Goal: Check status: Check status

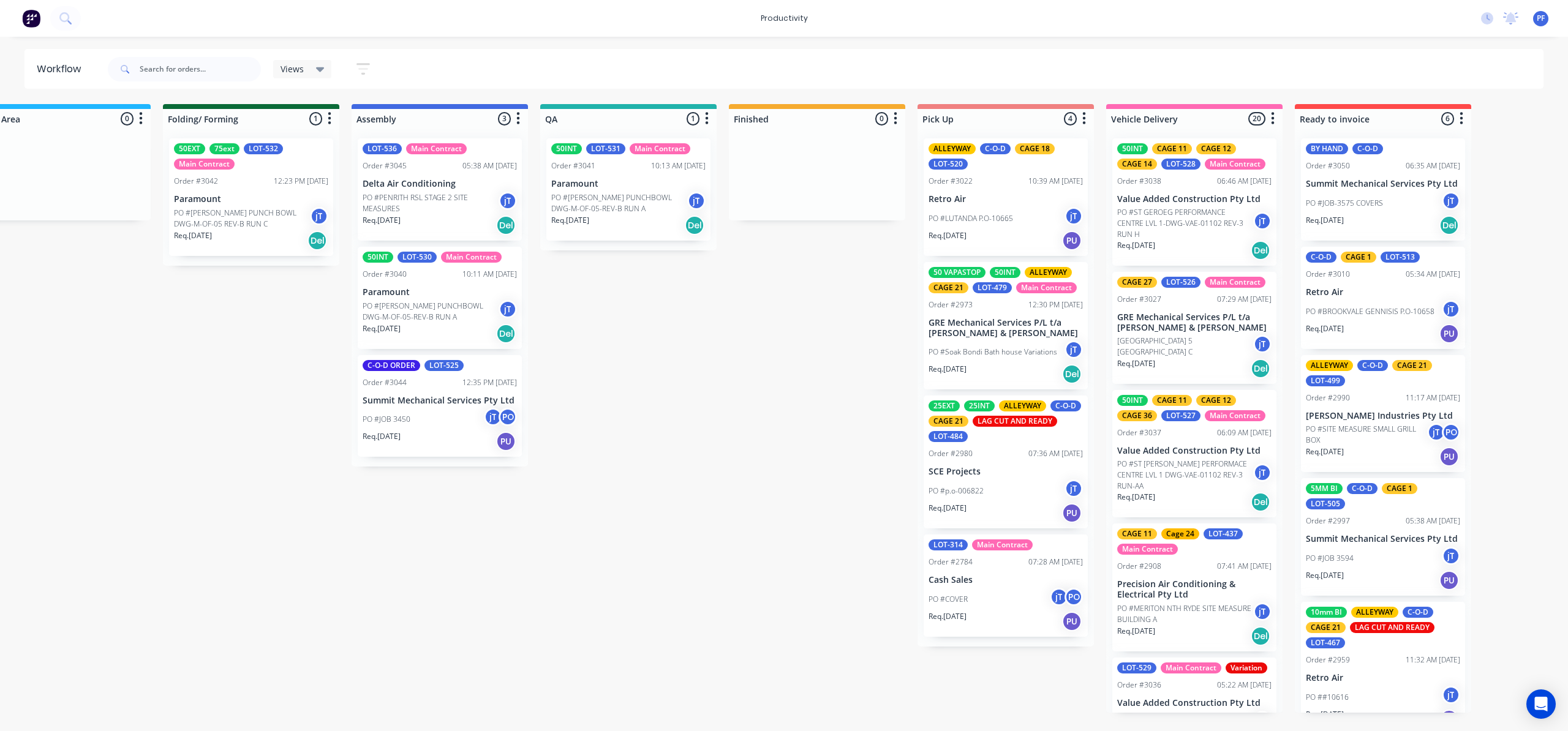
scroll to position [0, 620]
click at [652, 180] on p "Paramount" at bounding box center [627, 184] width 154 height 10
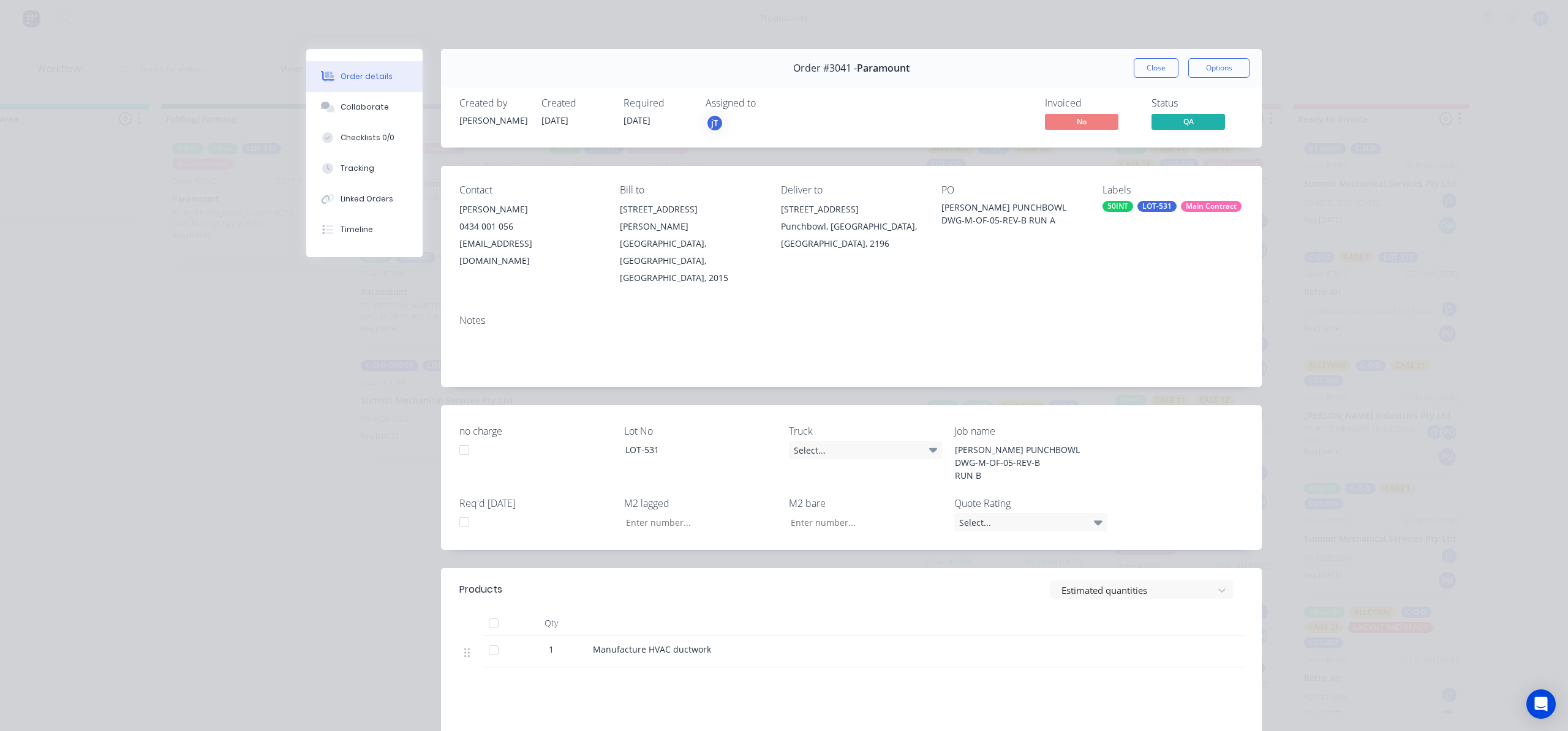
click at [1171, 197] on div "Labels 50INT LOT-531 Main Contract" at bounding box center [1173, 235] width 140 height 102
click at [1161, 209] on div "LOT-531" at bounding box center [1157, 206] width 39 height 11
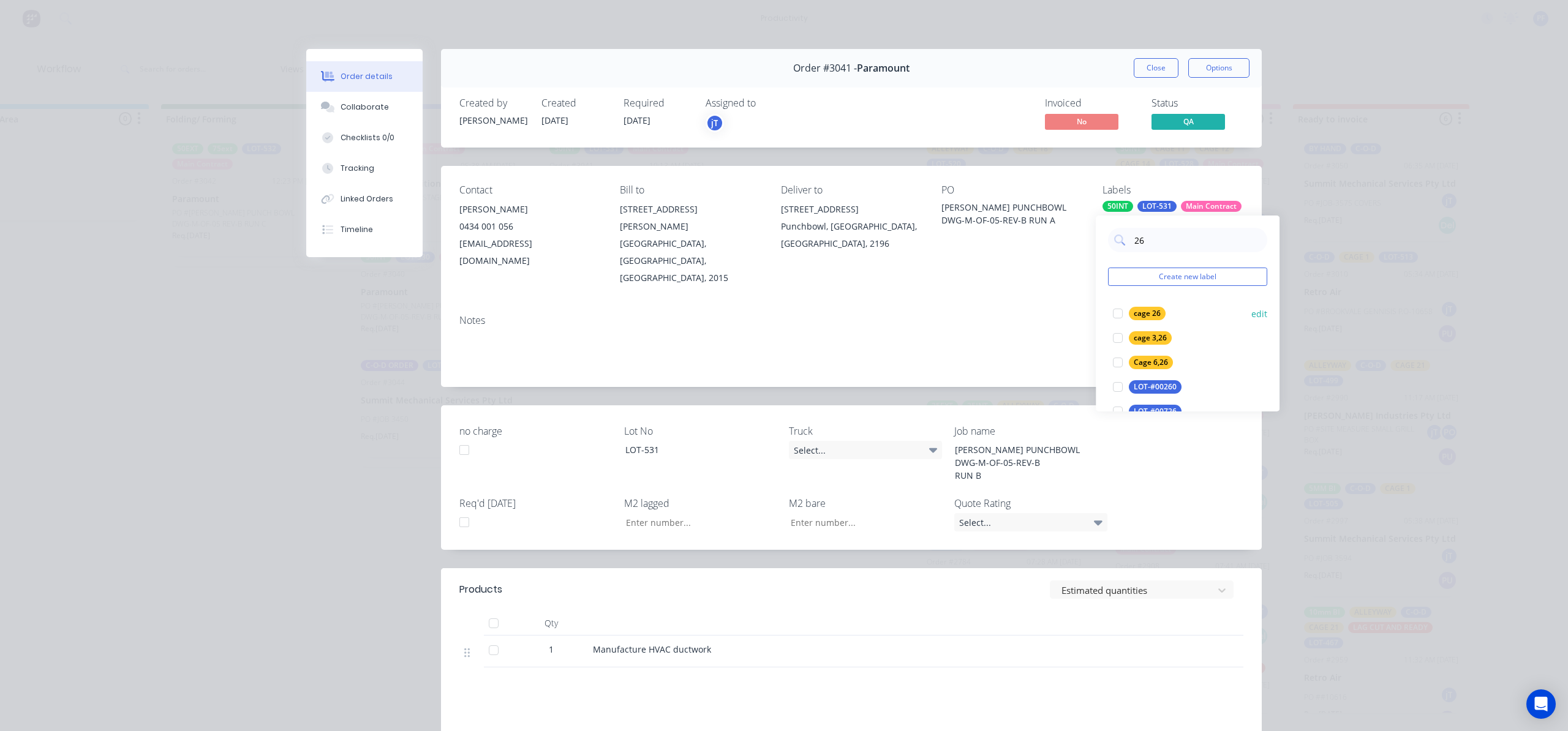
click at [1159, 311] on div "cage 26" at bounding box center [1147, 313] width 37 height 13
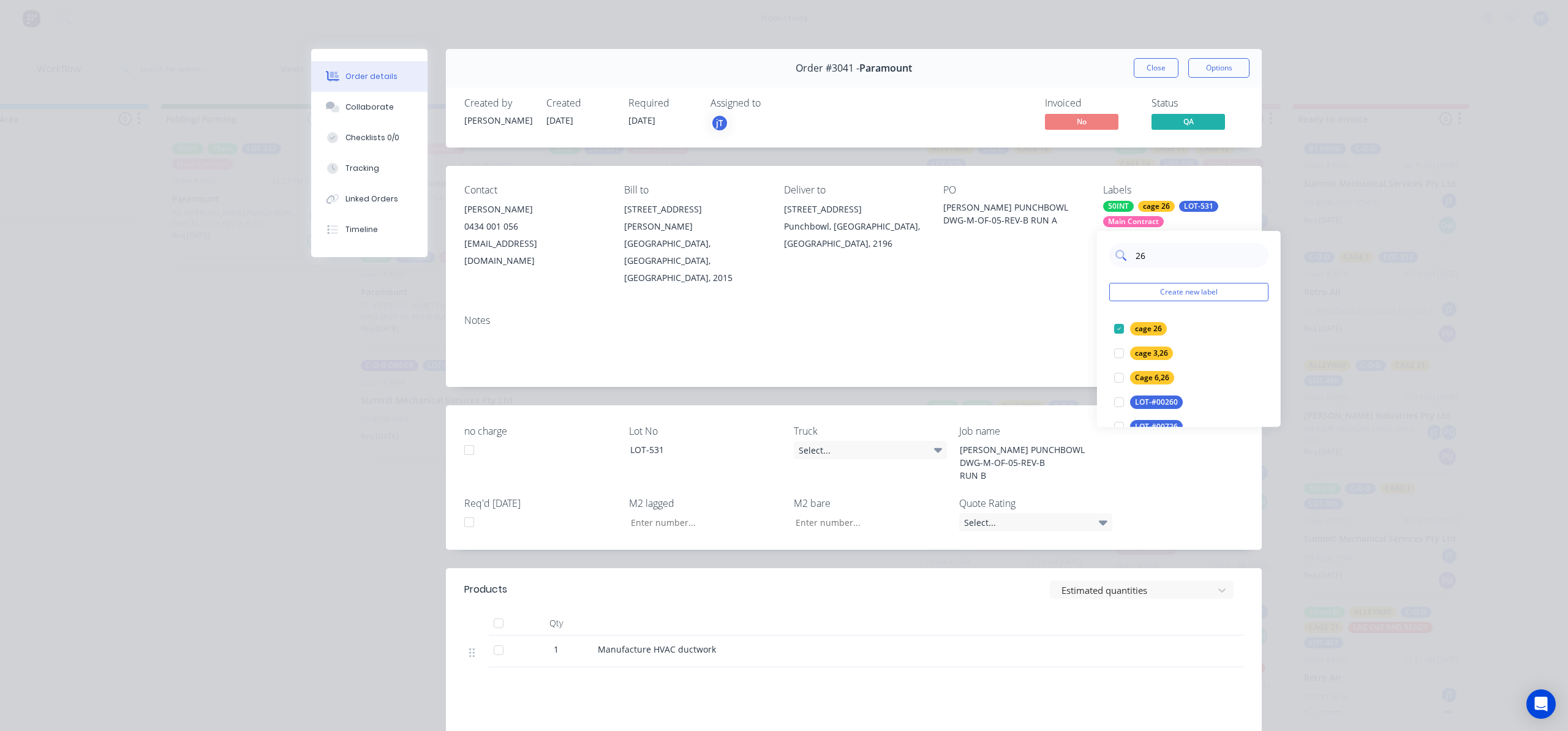
click at [1153, 252] on input "26" at bounding box center [1198, 256] width 128 height 24
type input "2"
type input "8"
click at [1157, 327] on div "CAGE 8" at bounding box center [1147, 328] width 36 height 13
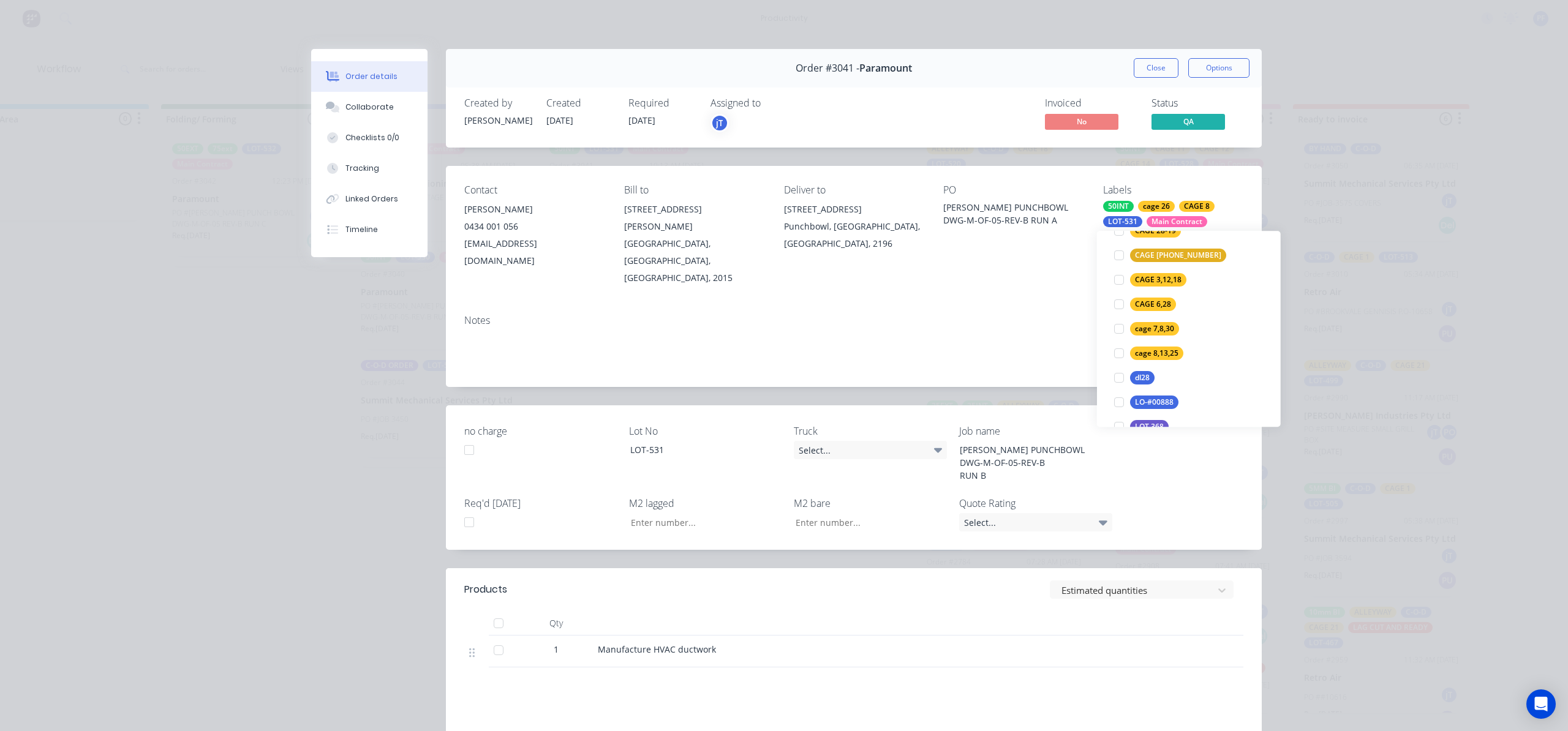
scroll to position [0, 0]
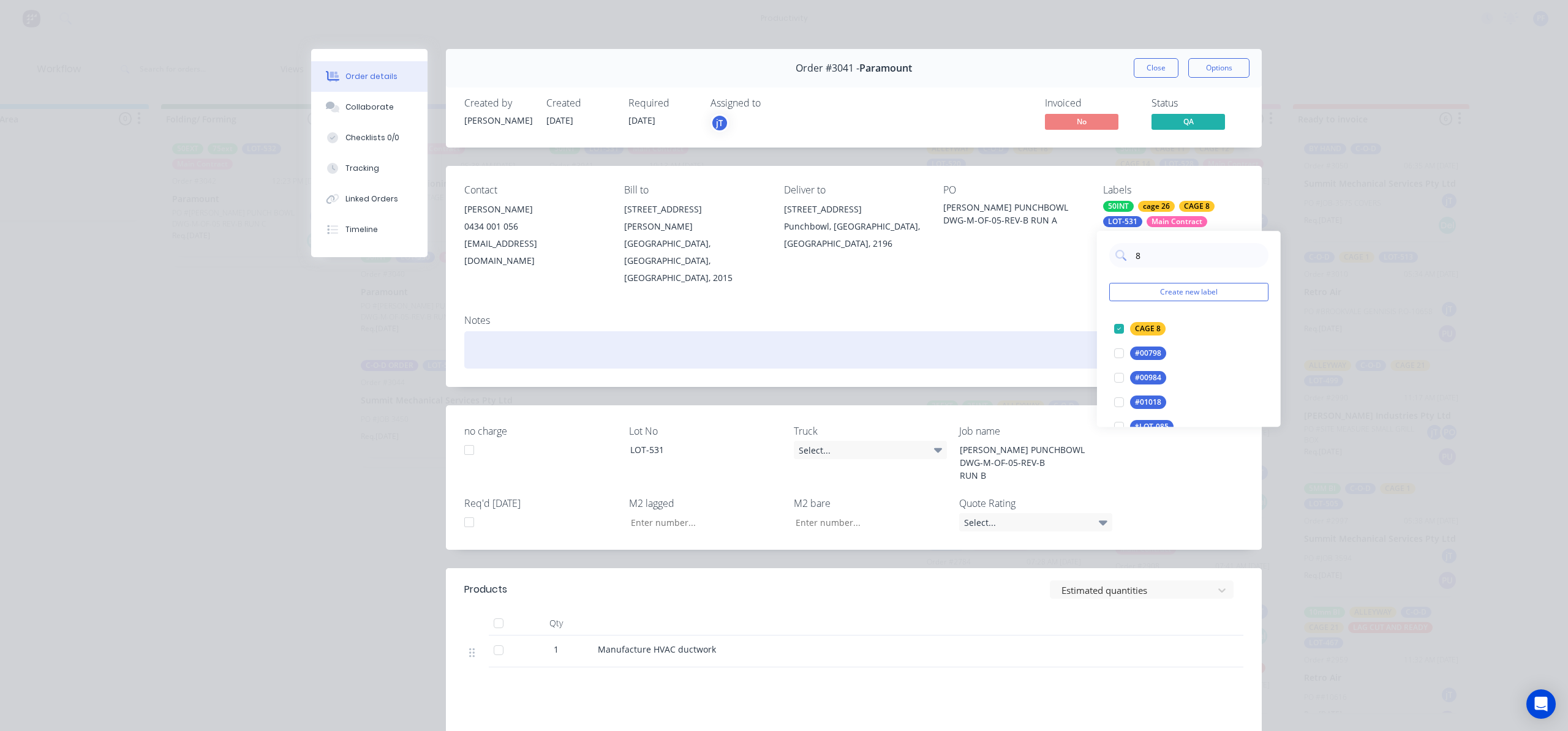
drag, startPoint x: 989, startPoint y: 318, endPoint x: 1043, endPoint y: 246, distance: 90.0
click at [988, 331] on div at bounding box center [853, 350] width 779 height 38
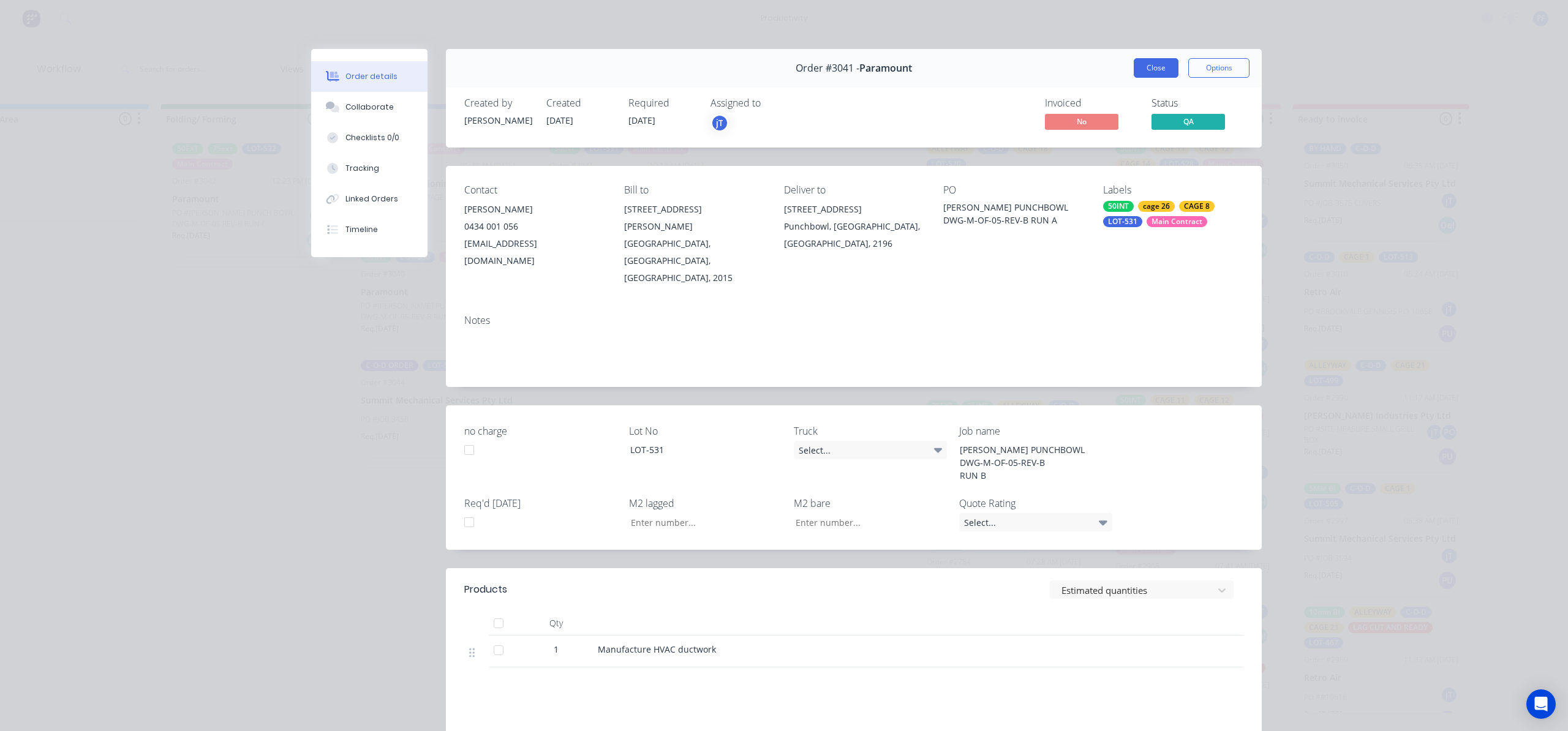
click at [1147, 65] on button "Close" at bounding box center [1156, 68] width 45 height 19
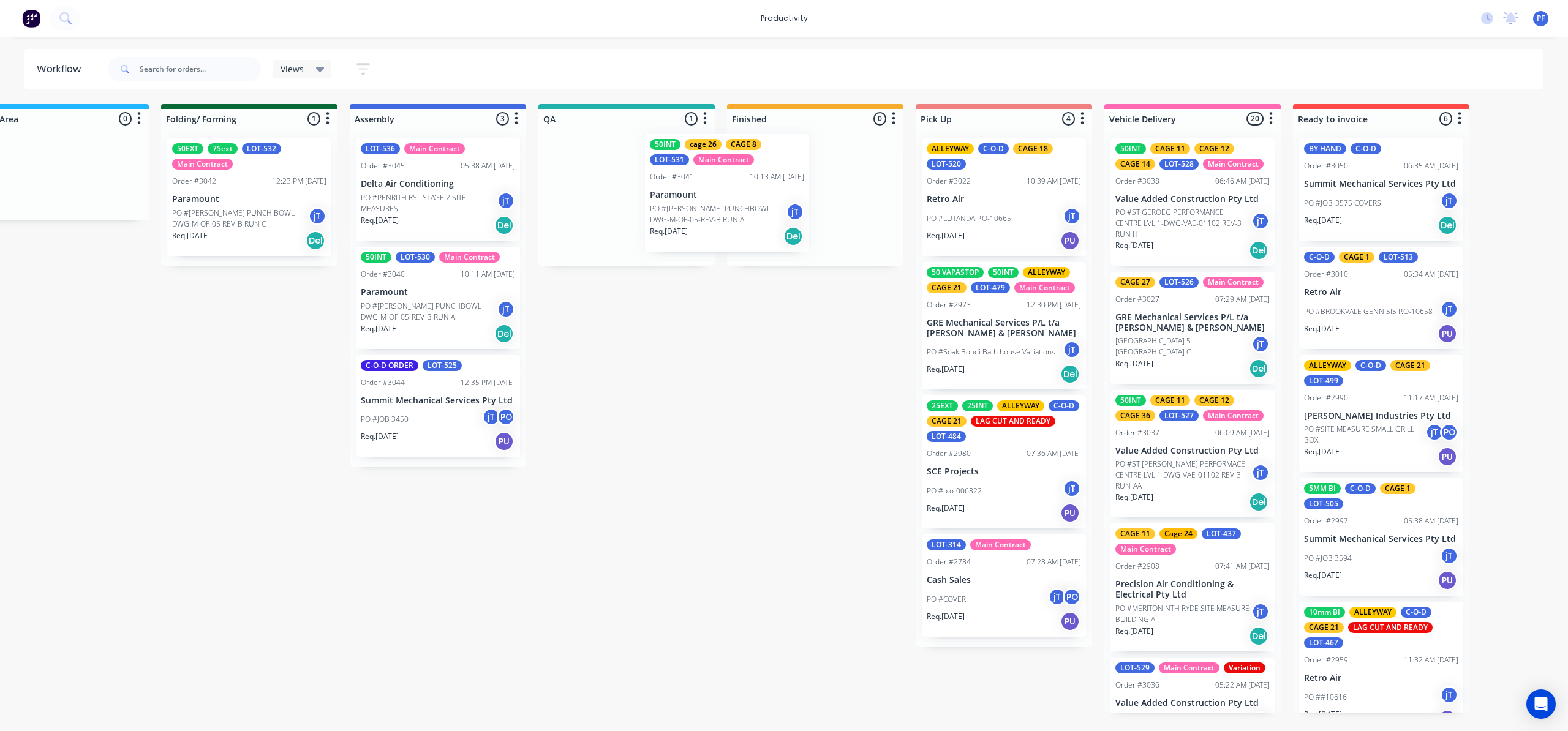
drag, startPoint x: 642, startPoint y: 177, endPoint x: 799, endPoint y: 167, distance: 157.3
click at [799, 167] on div "Submitted 41 Order #240 10:47 AM [DATE] Retro Air PO #Freshwater Apts PO Req. […" at bounding box center [570, 408] width 2399 height 609
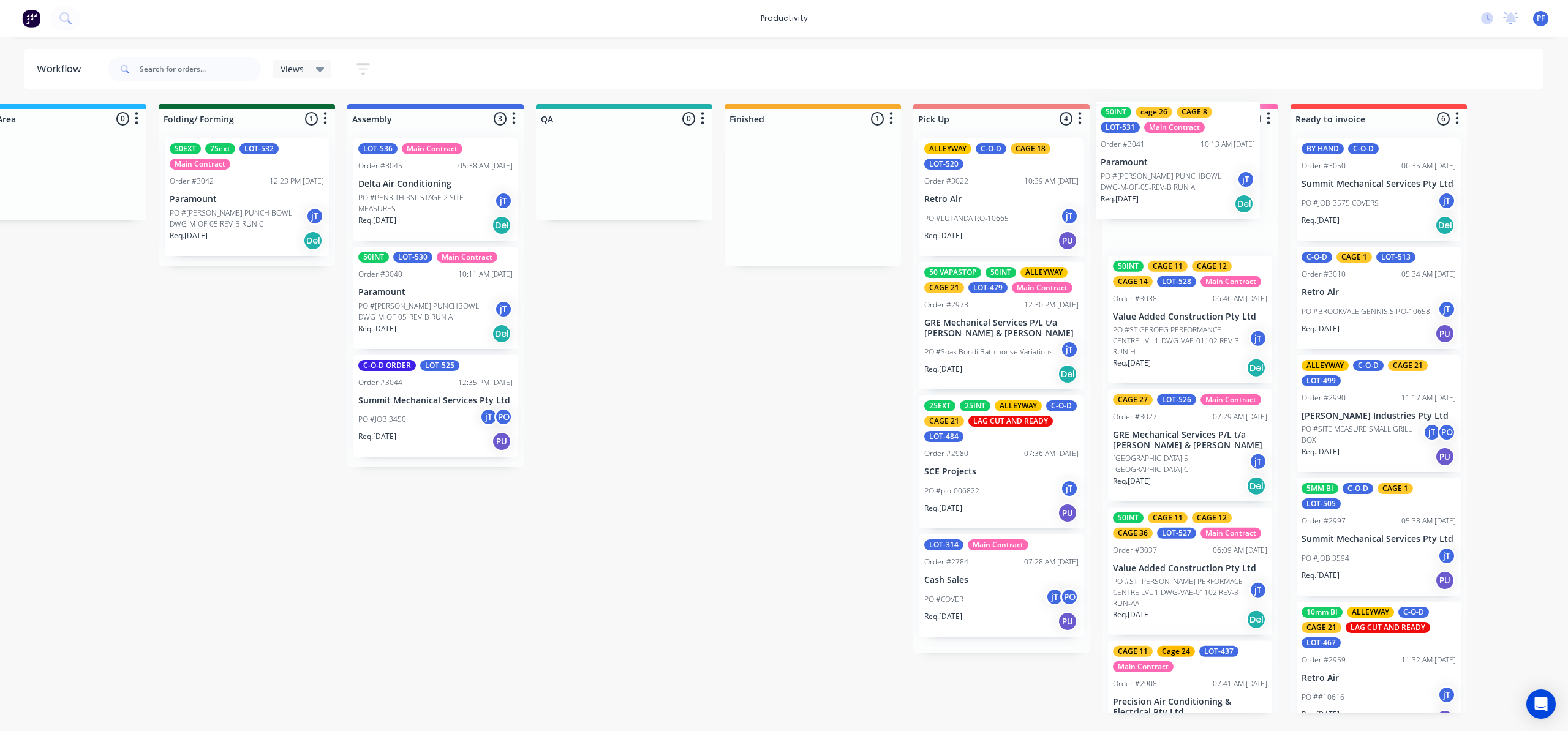
scroll to position [0, 633]
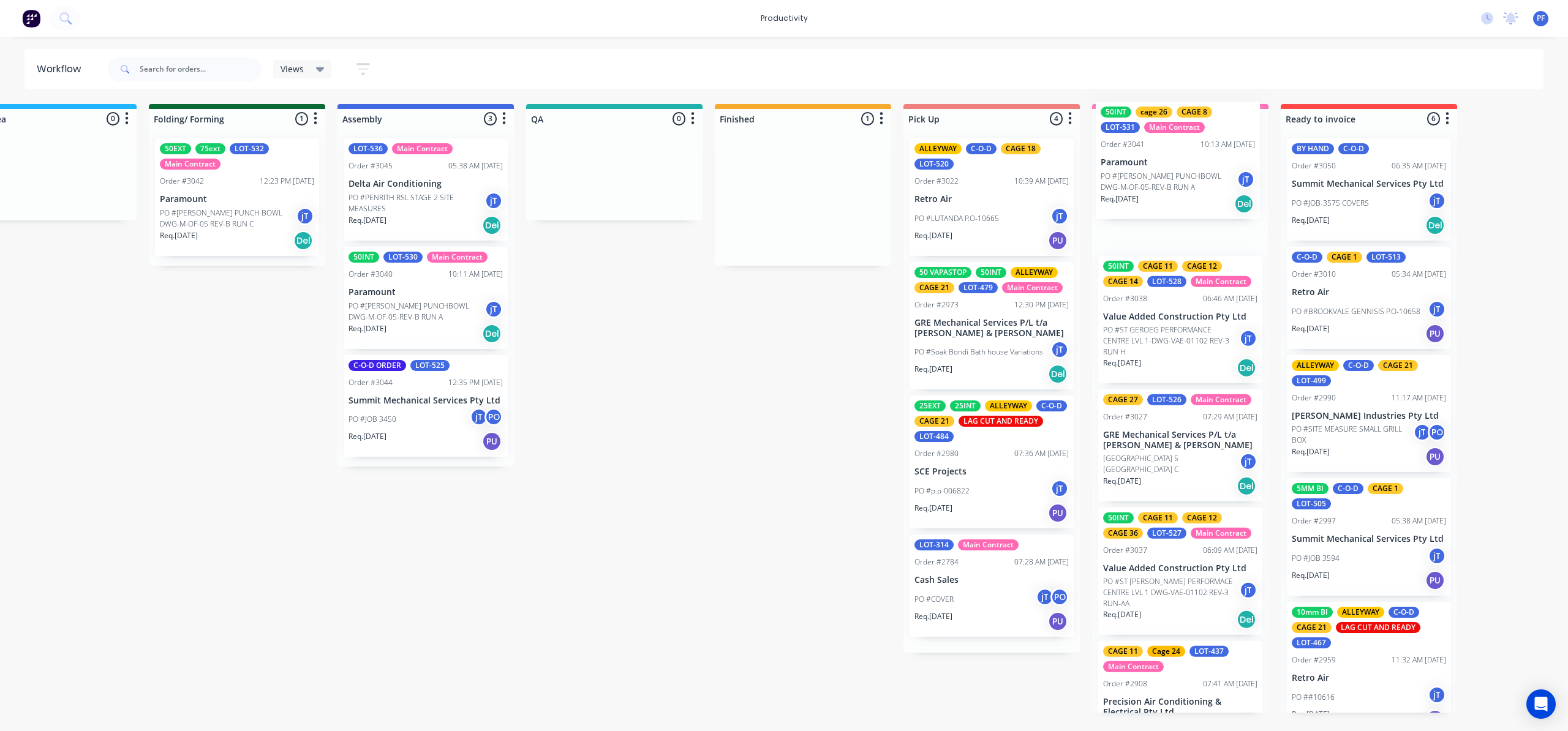
click at [1202, 167] on div "Submitted 41 Order #240 10:47 AM [DATE] Retro Air PO #Freshwater Apts PO Req. […" at bounding box center [558, 408] width 2399 height 609
